Goal: Participate in discussion: Engage in conversation with other users on a specific topic

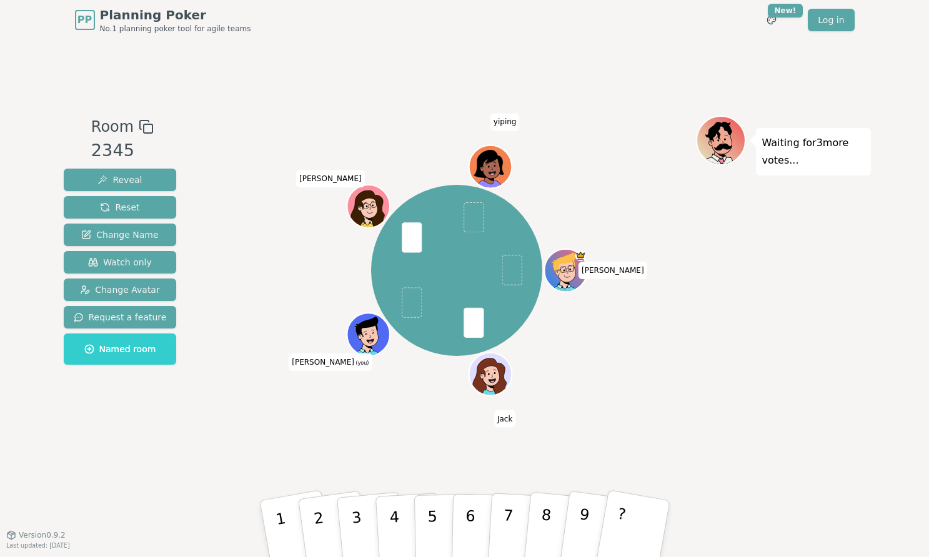
click at [295, 337] on div "[PERSON_NAME] [PERSON_NAME] (you) [PERSON_NAME]" at bounding box center [457, 270] width 478 height 265
click at [267, 521] on button "1" at bounding box center [296, 528] width 78 height 103
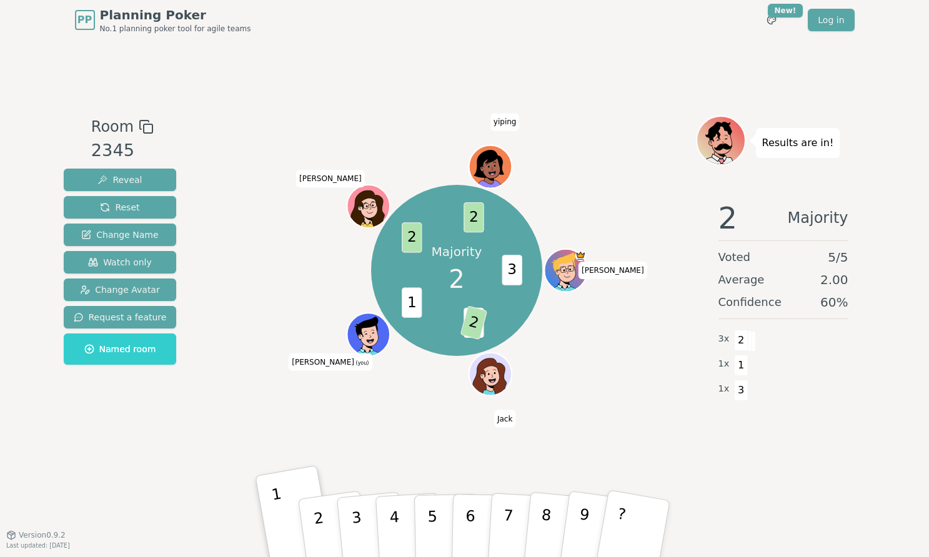
click at [314, 514] on p "2" at bounding box center [321, 543] width 19 height 68
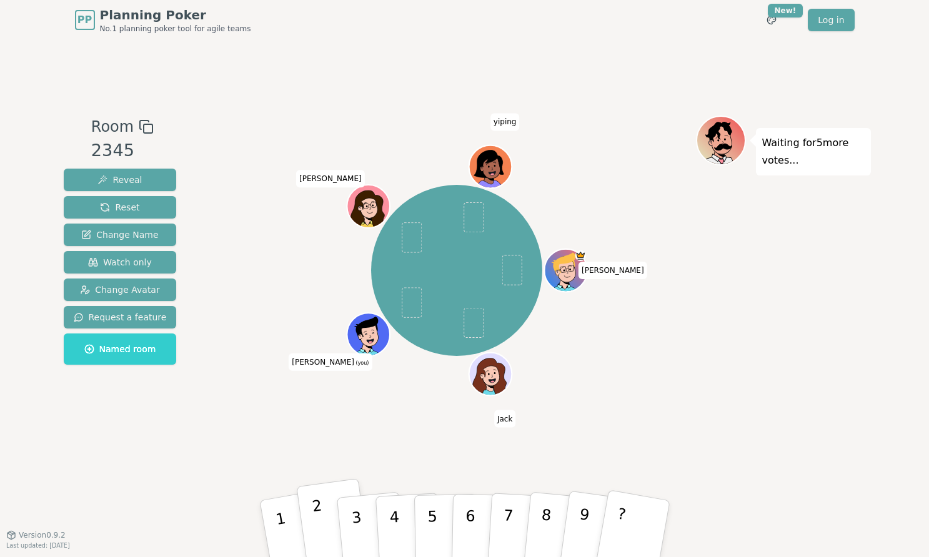
click at [327, 513] on button "2" at bounding box center [333, 528] width 74 height 101
click at [574, 44] on div "Room 2345 Reveal Reset Change Name Watch only Change Avatar Request a feature N…" at bounding box center [465, 287] width 812 height 495
click at [355, 523] on p "3" at bounding box center [357, 530] width 16 height 68
click at [355, 516] on p "3" at bounding box center [357, 530] width 16 height 68
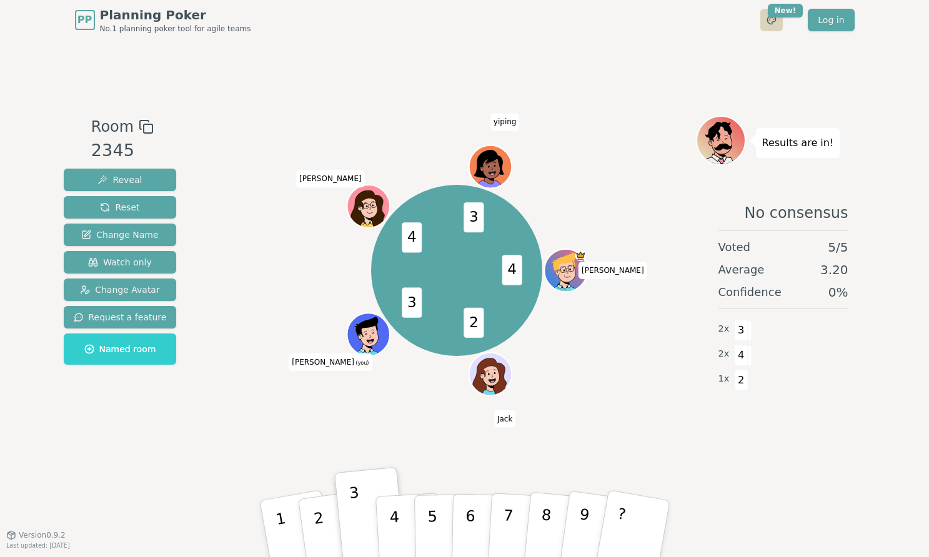
click at [382, 423] on div "4 2 3 4 3 Ian Jack Colin (you) Zach yiping" at bounding box center [457, 287] width 478 height 343
click at [347, 445] on div "4 2 3 4 3 Ian Jack Colin (you) Zach yiping" at bounding box center [457, 287] width 478 height 343
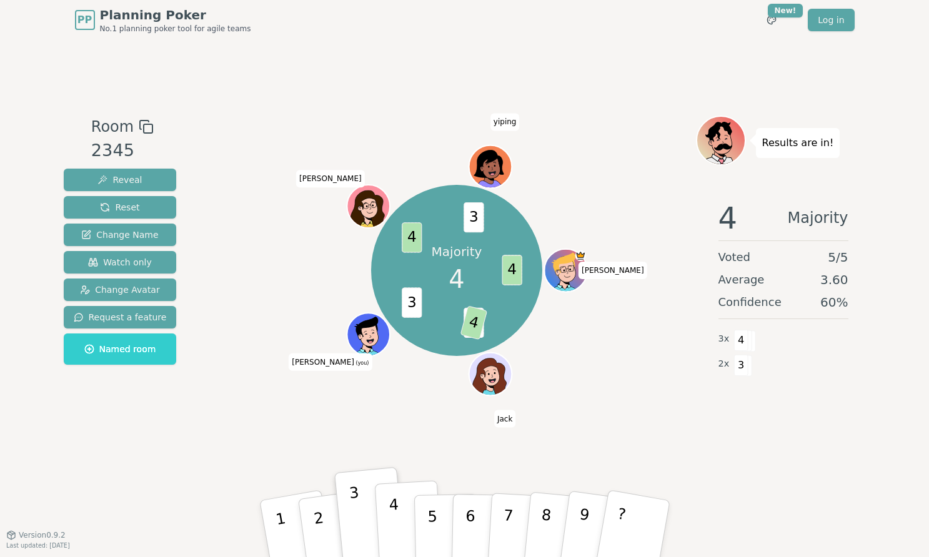
click at [395, 515] on p "4" at bounding box center [395, 530] width 14 height 68
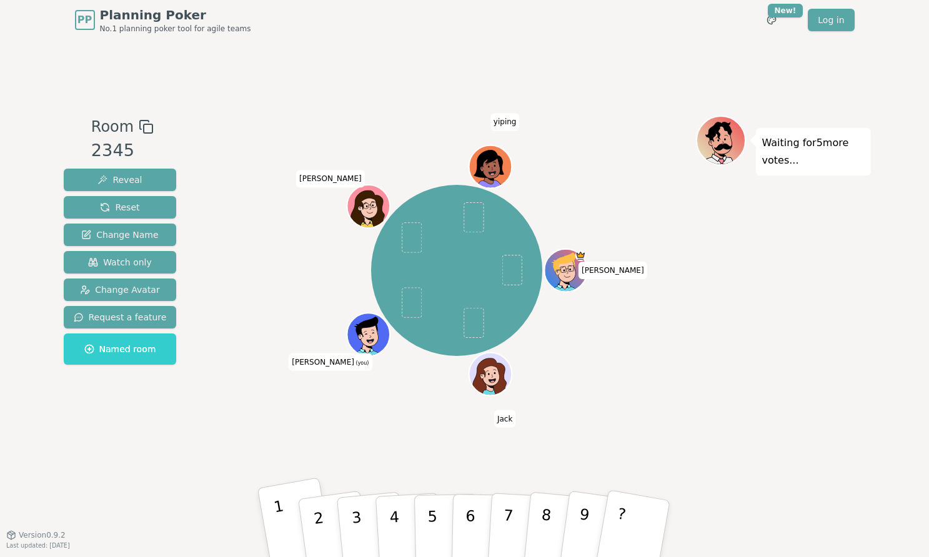
click at [273, 518] on button "1" at bounding box center [296, 528] width 78 height 103
